Goal: Transaction & Acquisition: Purchase product/service

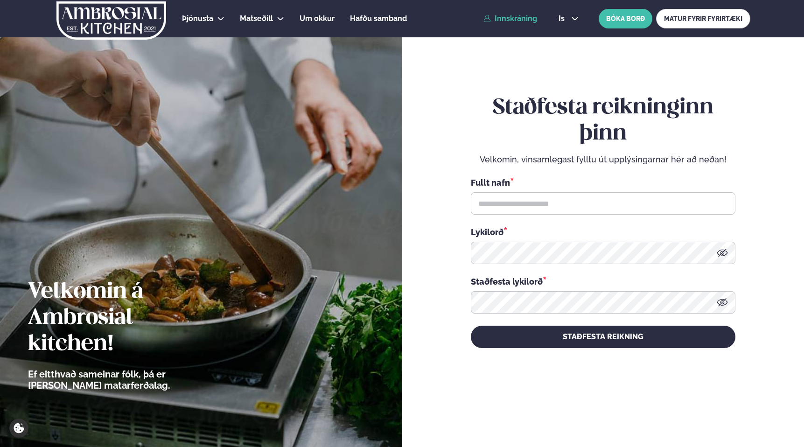
click at [514, 14] on link "Innskráning" at bounding box center [511, 18] width 54 height 8
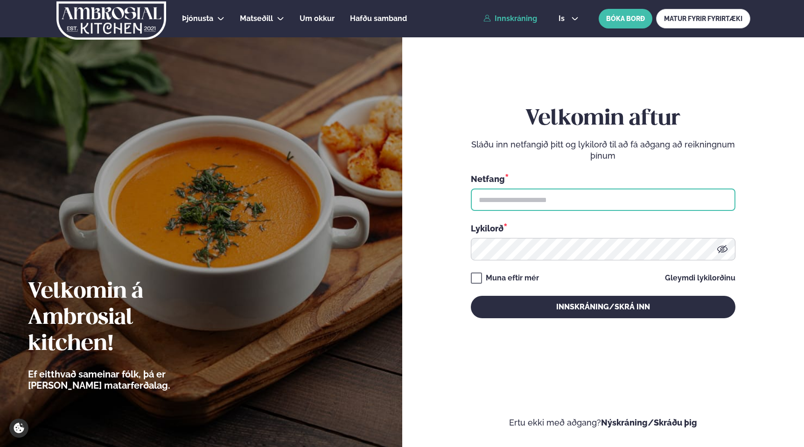
type input "**********"
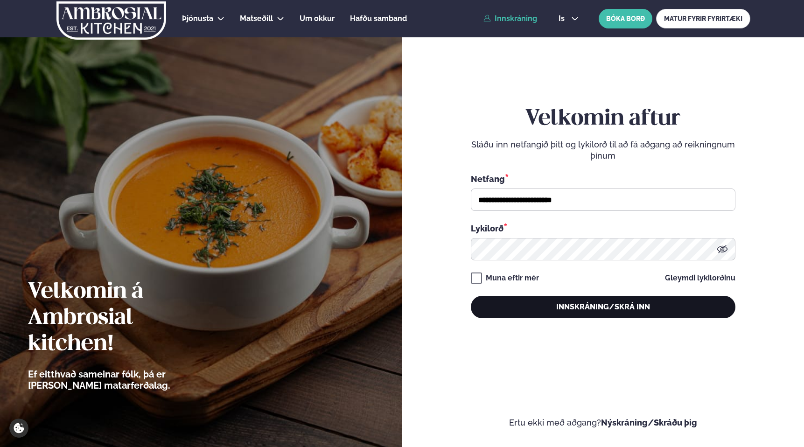
click at [603, 309] on button "Innskráning/Skrá inn" at bounding box center [603, 307] width 265 height 22
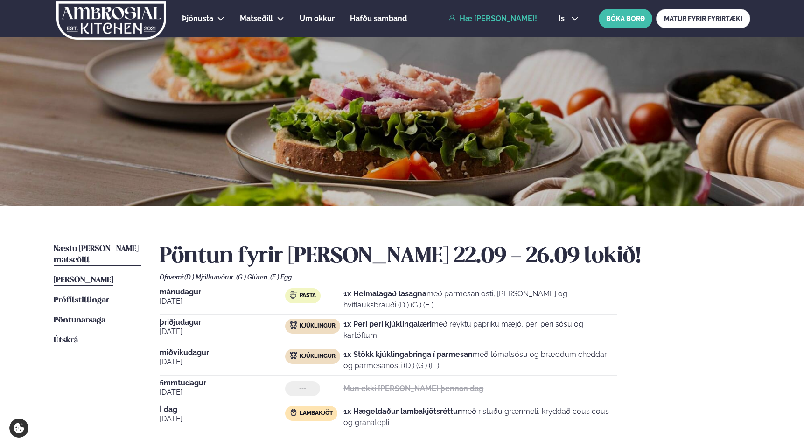
click at [102, 248] on span "Næstu [PERSON_NAME] matseðill" at bounding box center [96, 254] width 85 height 19
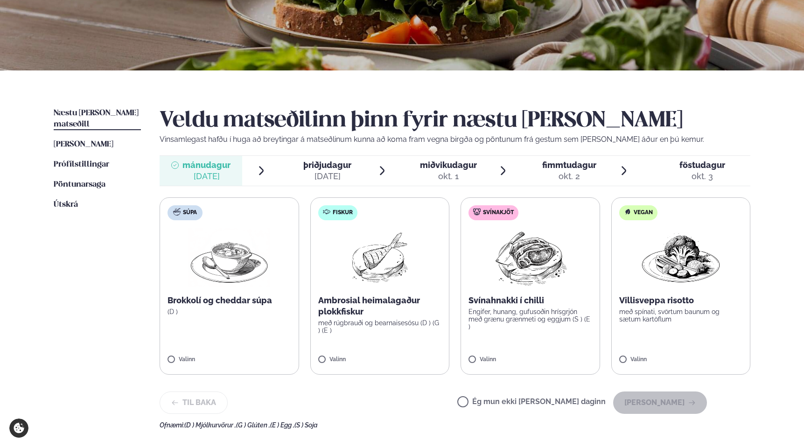
scroll to position [138, 0]
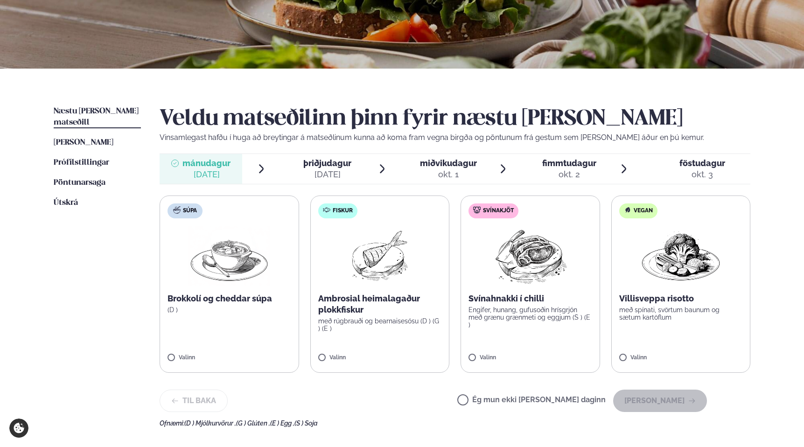
click at [372, 267] on img at bounding box center [380, 256] width 60 height 60
click at [660, 402] on button "[PERSON_NAME]" at bounding box center [660, 401] width 94 height 22
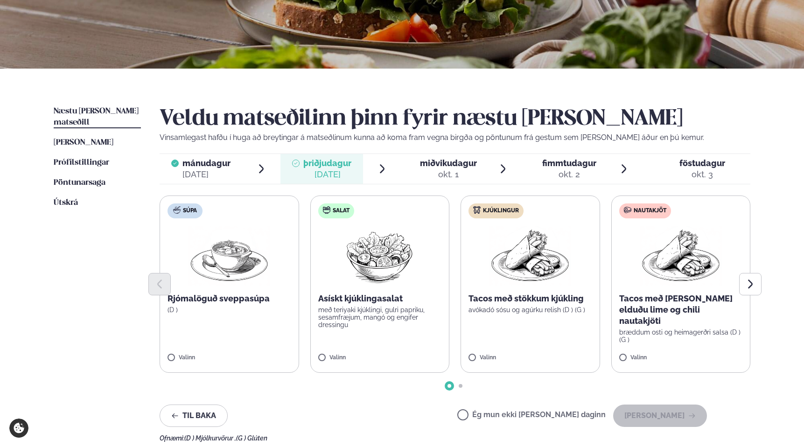
click at [386, 286] on div at bounding box center [455, 284] width 591 height 22
click at [386, 264] on img at bounding box center [379, 256] width 83 height 60
click at [663, 411] on button "[PERSON_NAME]" at bounding box center [660, 416] width 94 height 22
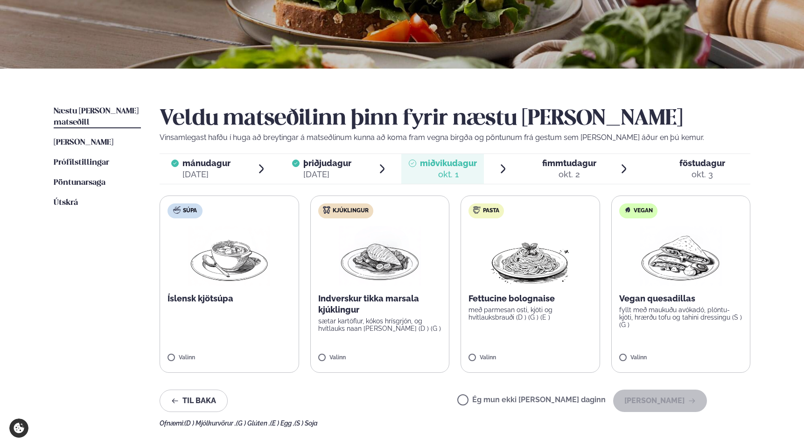
click at [496, 297] on p "Fettucine bolognaise" at bounding box center [531, 298] width 124 height 11
click at [195, 260] on img at bounding box center [229, 256] width 82 height 60
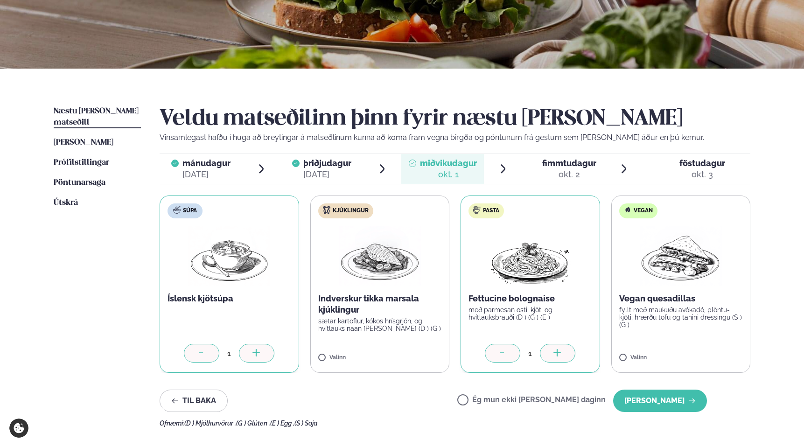
click at [500, 352] on icon at bounding box center [502, 353] width 9 height 9
click at [197, 356] on icon at bounding box center [201, 353] width 9 height 9
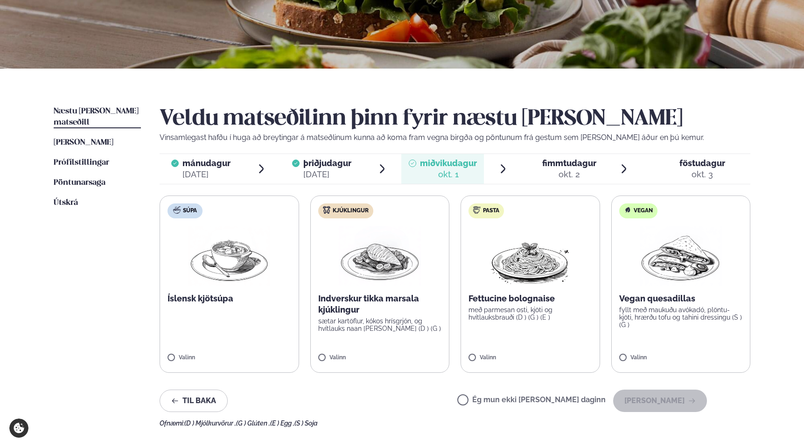
click at [409, 304] on p "Indverskur tikka marsala kjúklingur" at bounding box center [380, 304] width 124 height 22
click at [673, 403] on button "[PERSON_NAME]" at bounding box center [660, 401] width 94 height 22
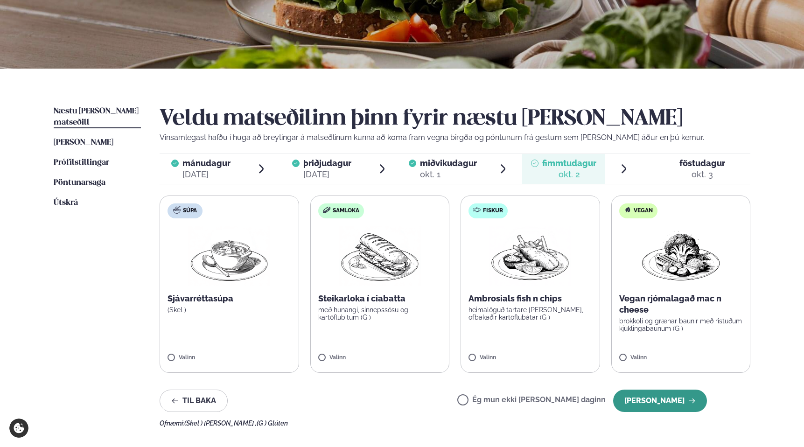
click at [660, 409] on button "[PERSON_NAME]" at bounding box center [660, 401] width 94 height 22
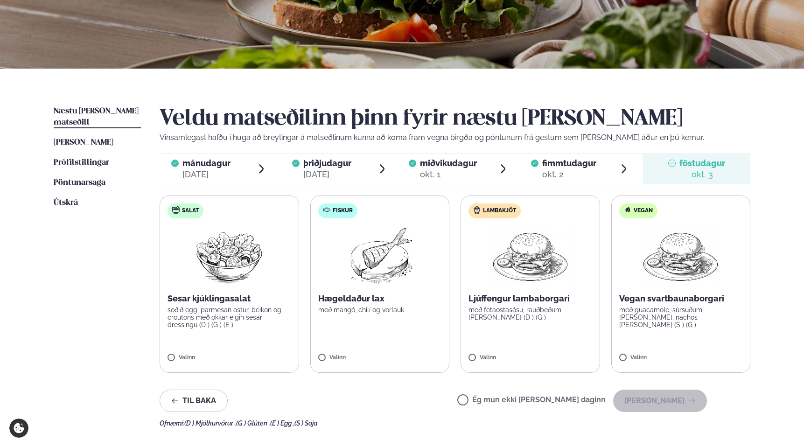
click at [221, 269] on img at bounding box center [229, 256] width 83 height 60
click at [666, 401] on button "[PERSON_NAME]" at bounding box center [660, 401] width 94 height 22
